Goal: Task Accomplishment & Management: Manage account settings

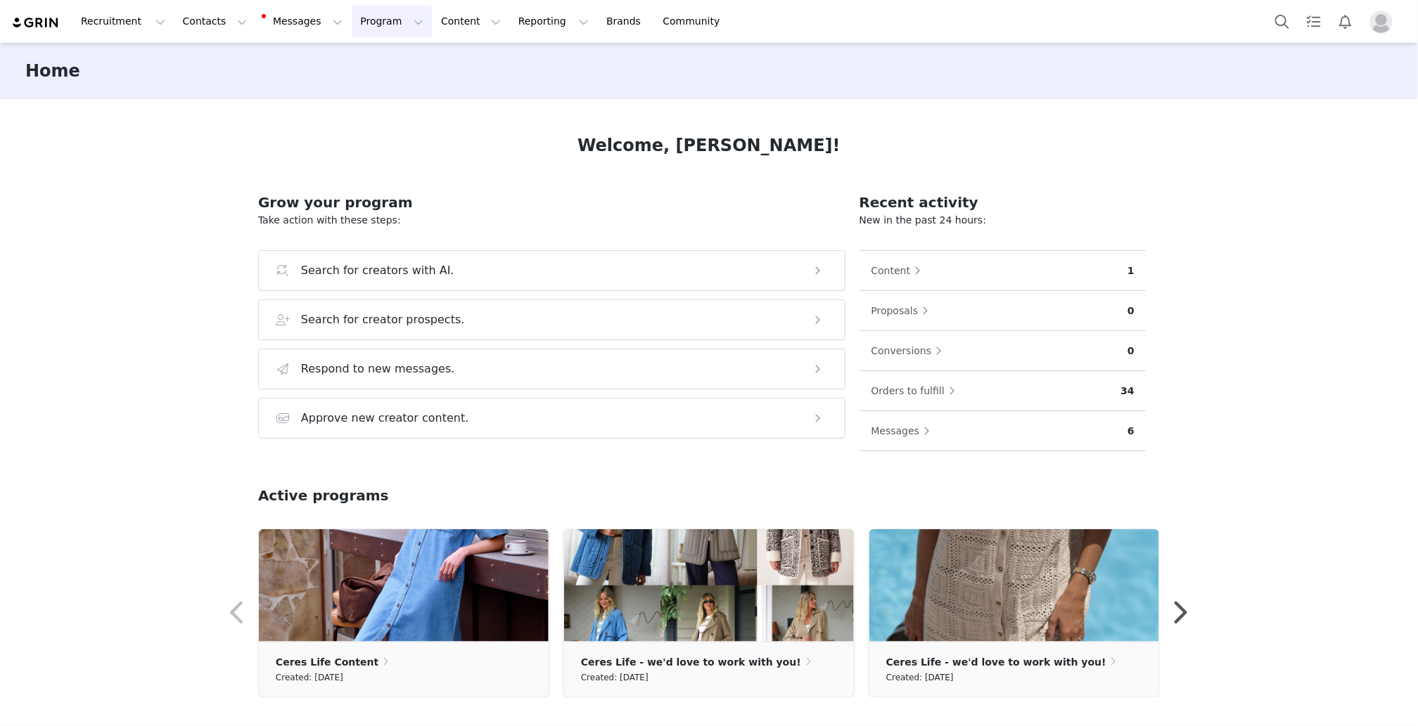
click at [362, 20] on button "Program Program" at bounding box center [392, 22] width 80 height 32
click at [362, 68] on p "Activations" at bounding box center [368, 62] width 54 height 15
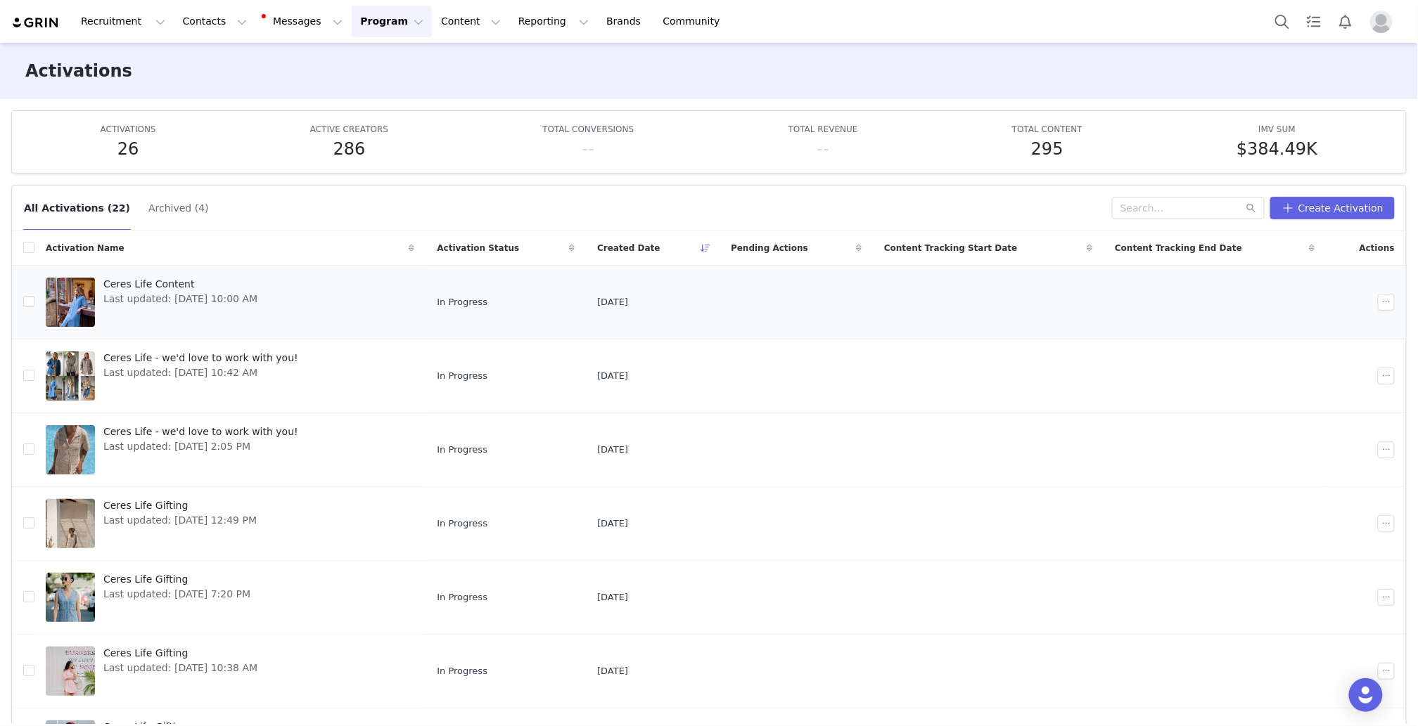
click at [134, 286] on span "Ceres Life Content" at bounding box center [180, 284] width 154 height 15
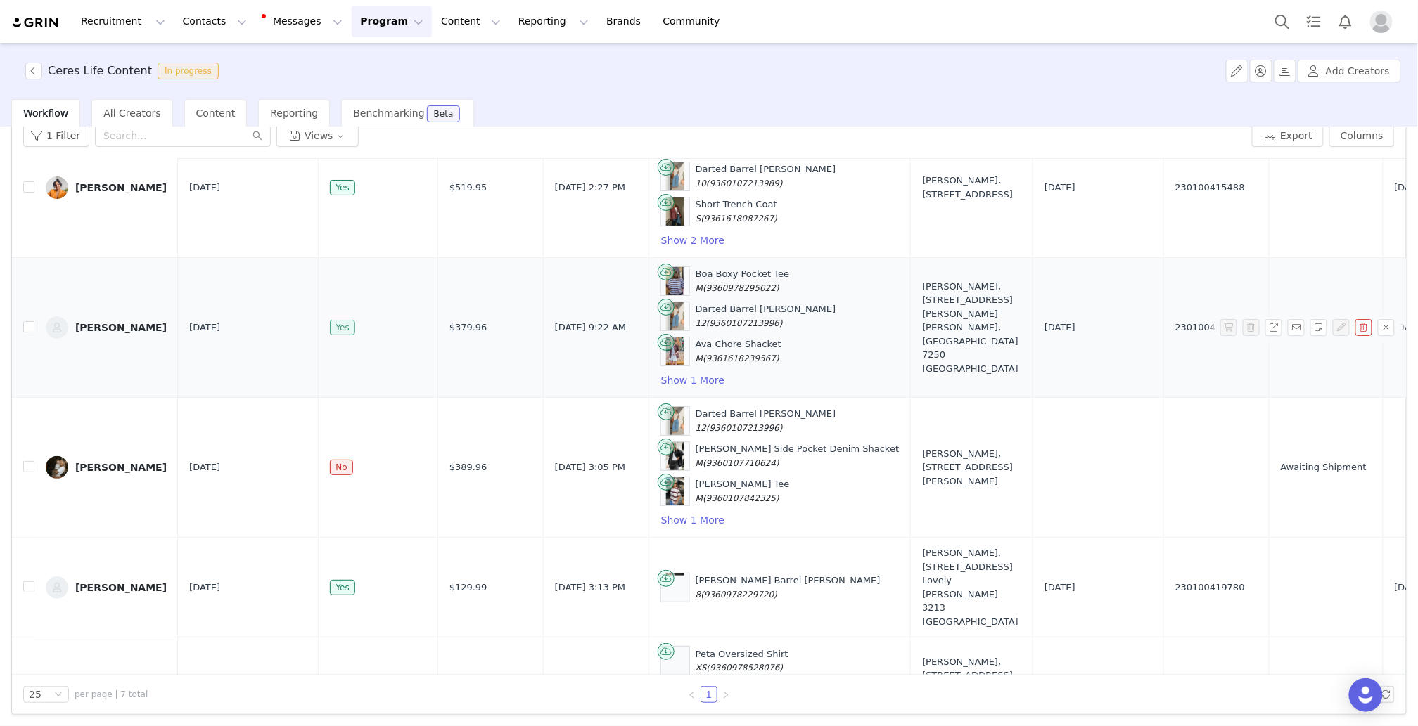
scroll to position [94, 0]
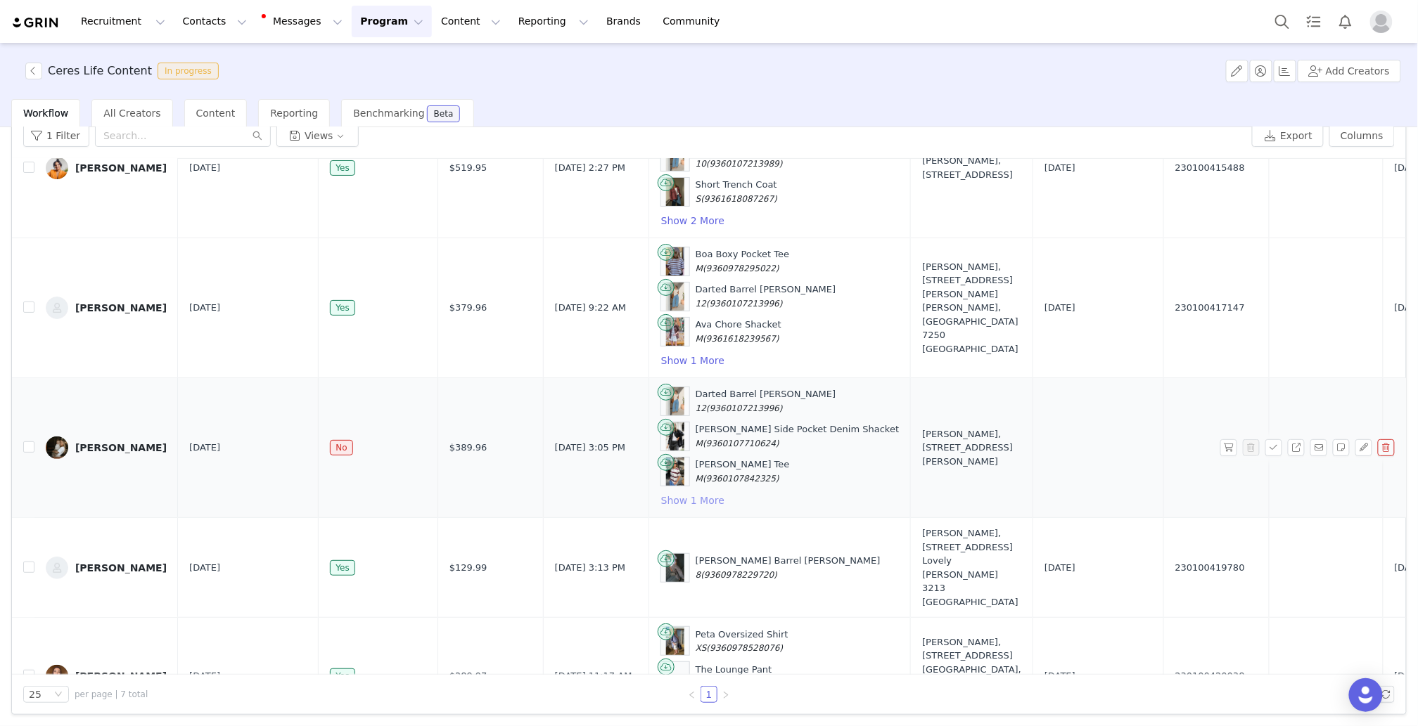
click at [660, 492] on button "Show 1 More" at bounding box center [692, 500] width 65 height 17
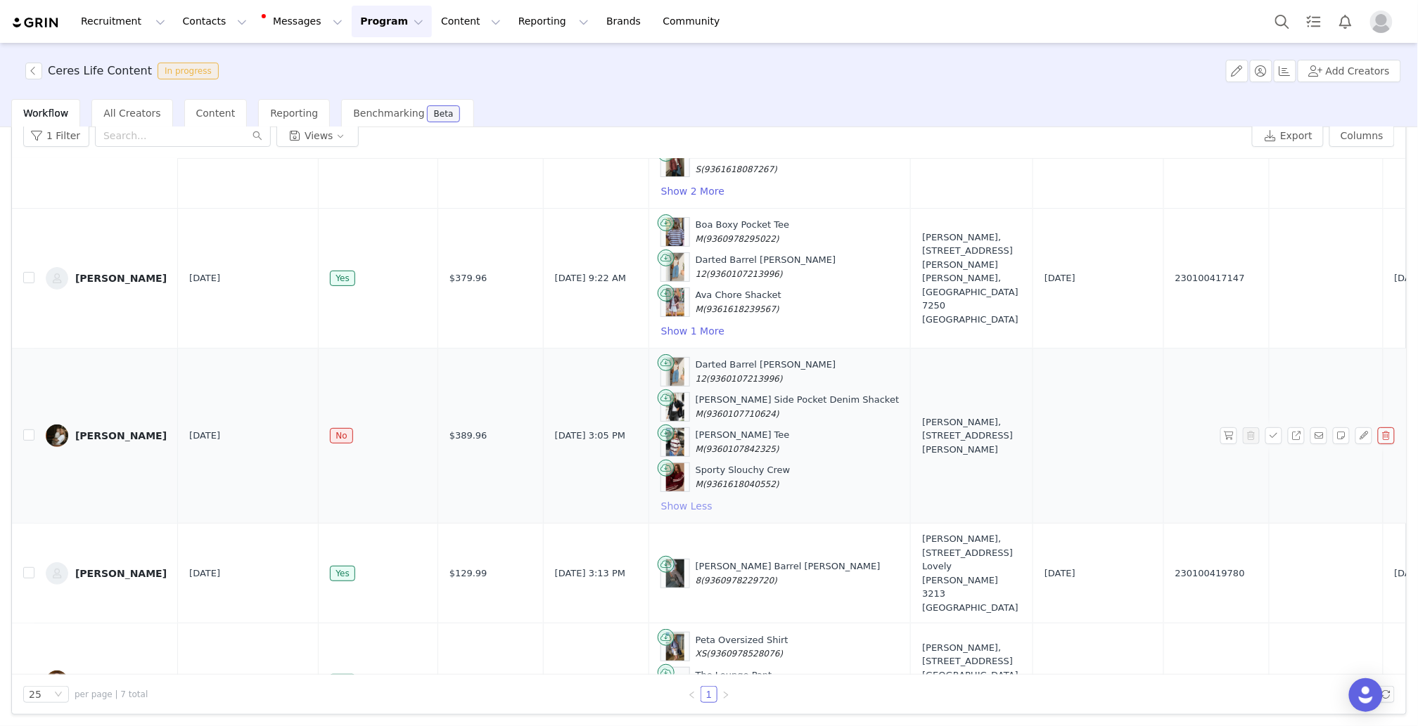
scroll to position [127, 0]
click at [1233, 427] on button "button" at bounding box center [1228, 433] width 17 height 17
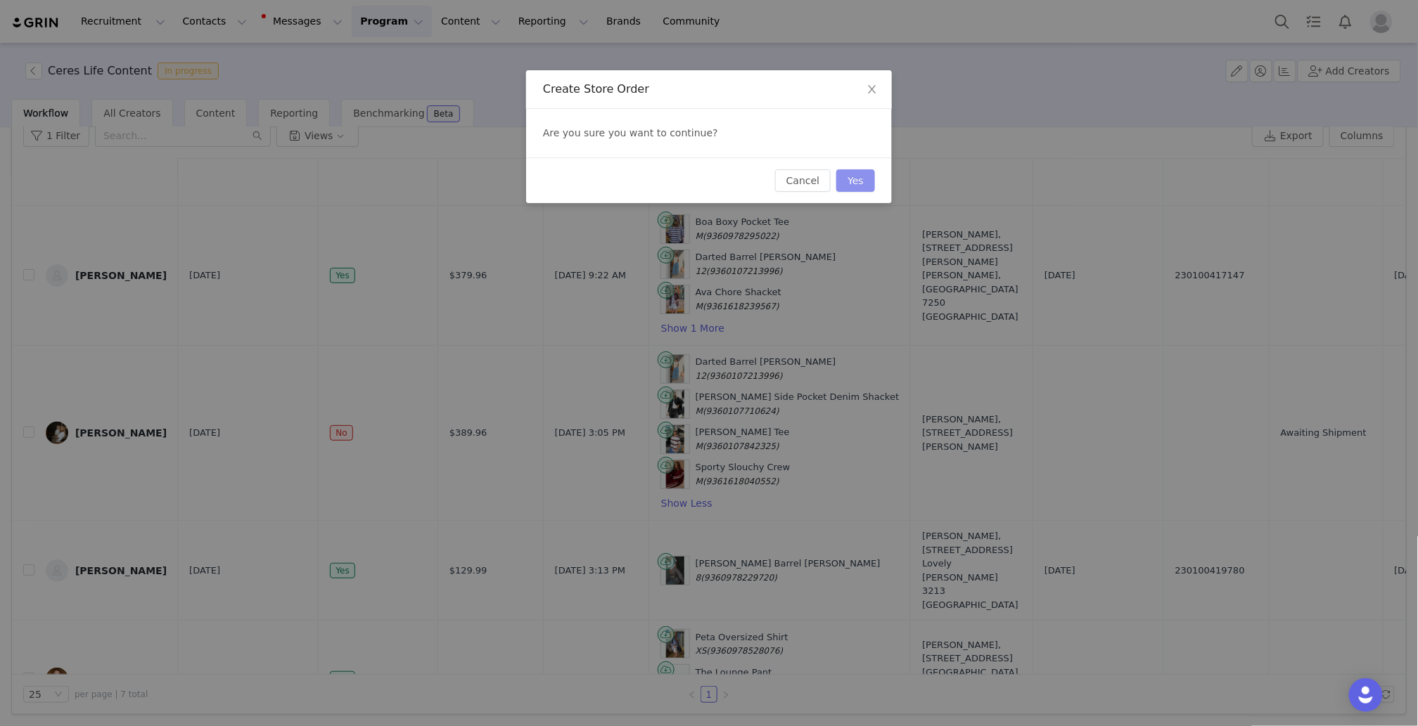
click at [864, 182] on button "Yes" at bounding box center [855, 180] width 39 height 23
